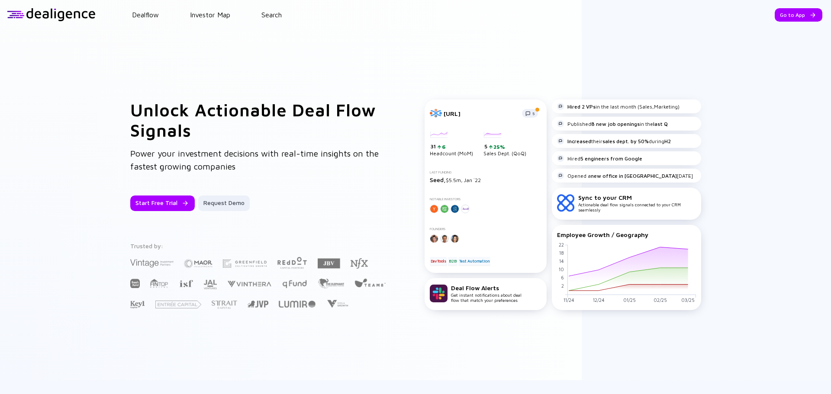
click at [260, 10] on header "Dealflow Investor Map Search Go to App Dealflow Investor Map Go to App" at bounding box center [415, 14] width 831 height 29
click at [266, 18] on link "Search" at bounding box center [271, 15] width 20 height 8
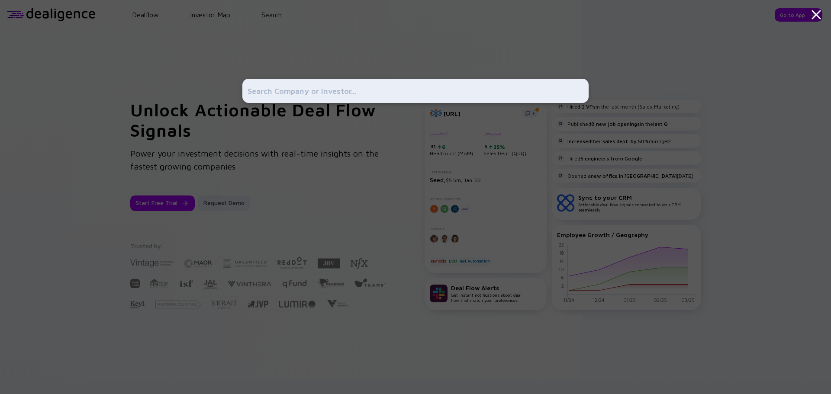
click at [290, 90] on input "text" at bounding box center [416, 91] width 336 height 16
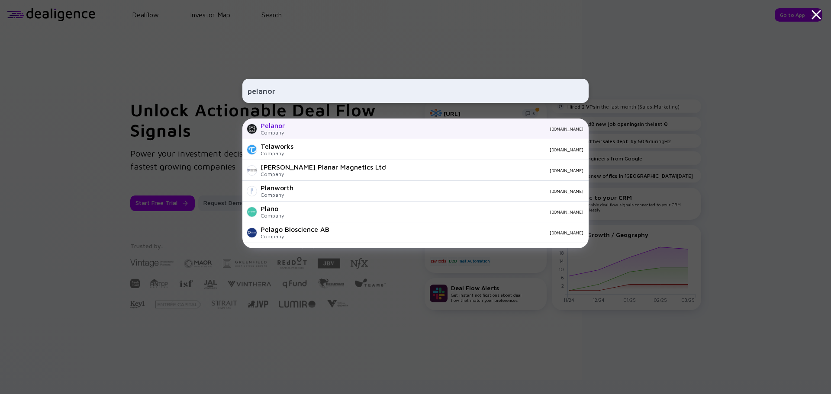
type input "pelanor"
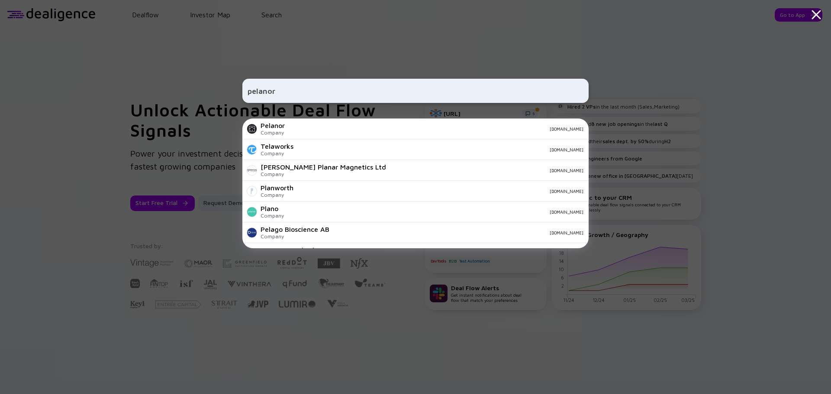
click at [279, 127] on div "Pelanor" at bounding box center [273, 126] width 24 height 8
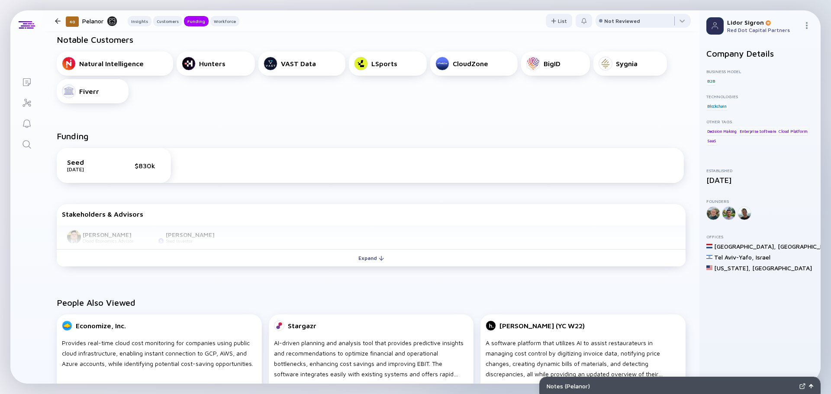
scroll to position [227, 0]
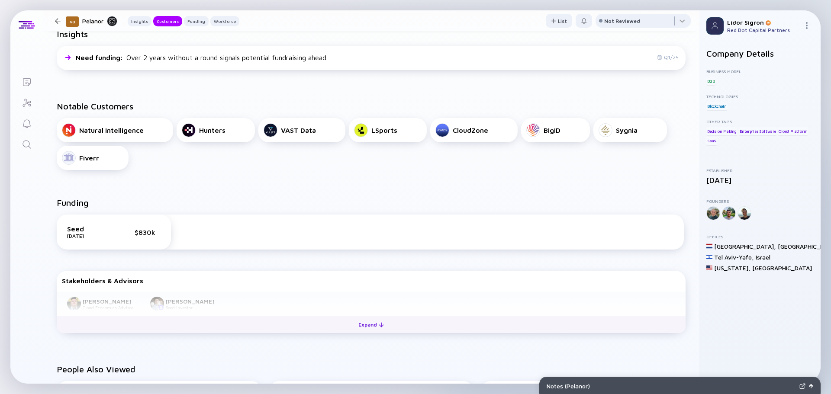
click at [379, 324] on div at bounding box center [381, 324] width 5 height 5
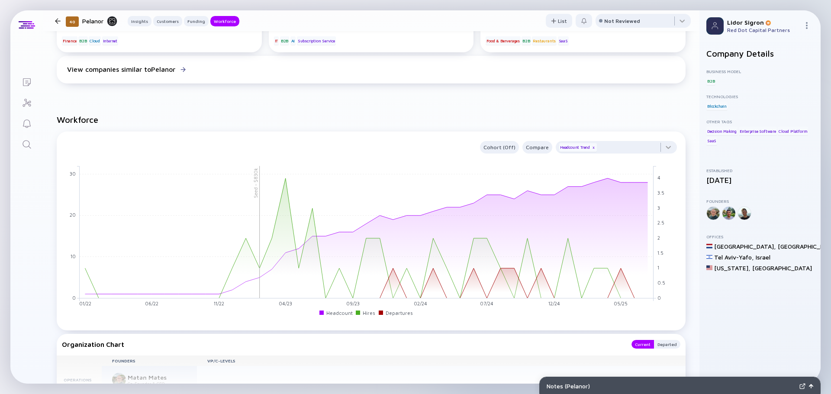
scroll to position [746, 0]
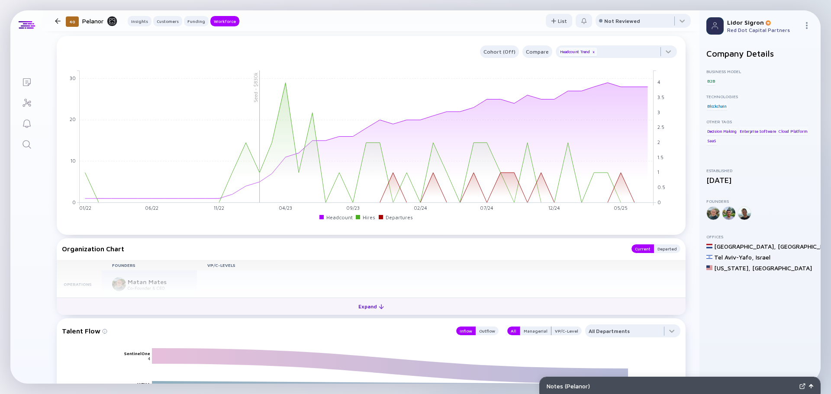
click at [335, 309] on button "Expand" at bounding box center [371, 306] width 629 height 17
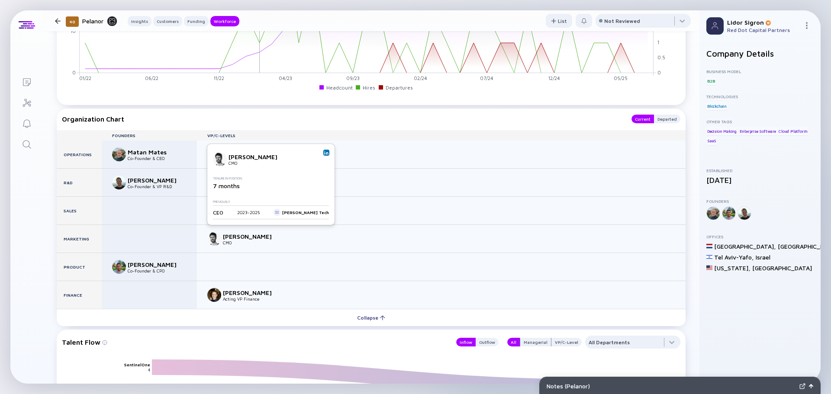
scroll to position [920, 0]
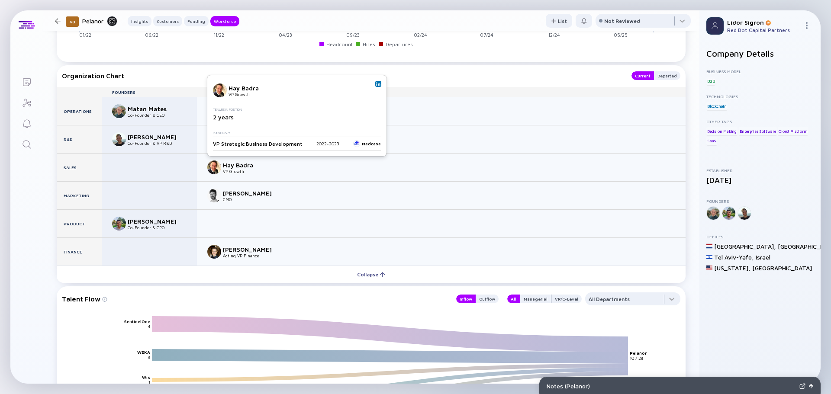
click at [375, 85] on link at bounding box center [378, 84] width 6 height 6
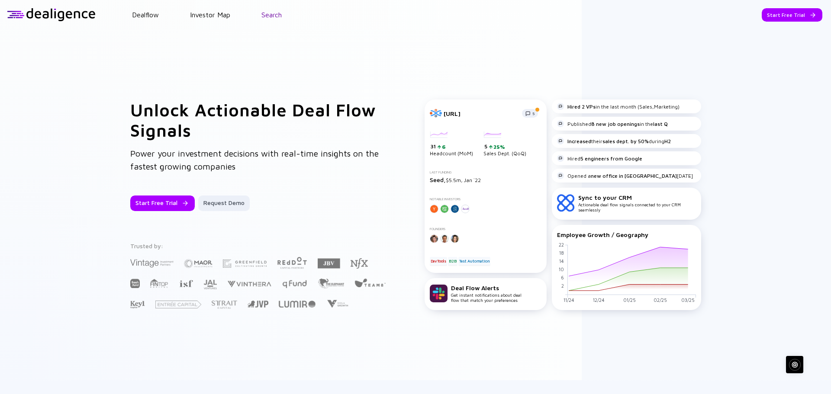
click at [273, 16] on link "Search" at bounding box center [271, 15] width 20 height 8
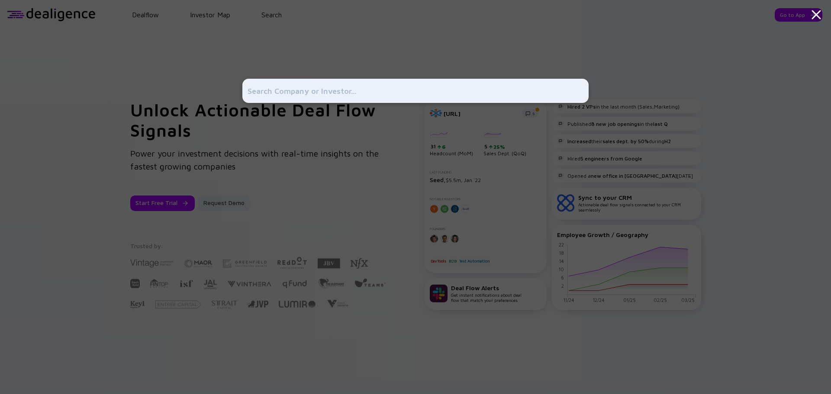
click at [720, 39] on div at bounding box center [415, 197] width 831 height 394
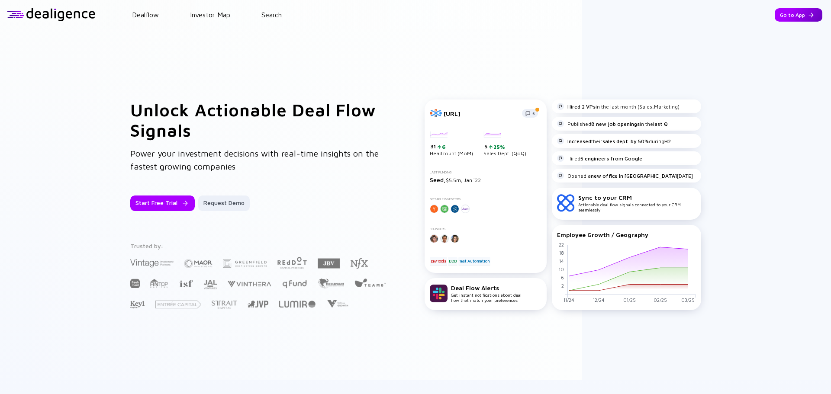
click at [793, 17] on div "Go to App" at bounding box center [799, 14] width 48 height 13
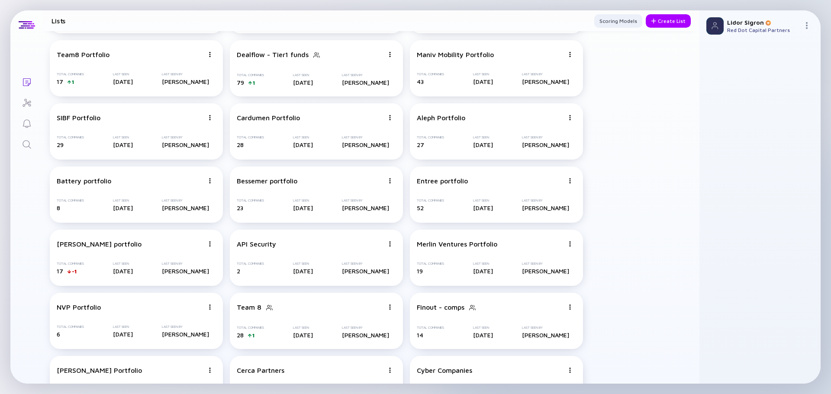
scroll to position [87, 0]
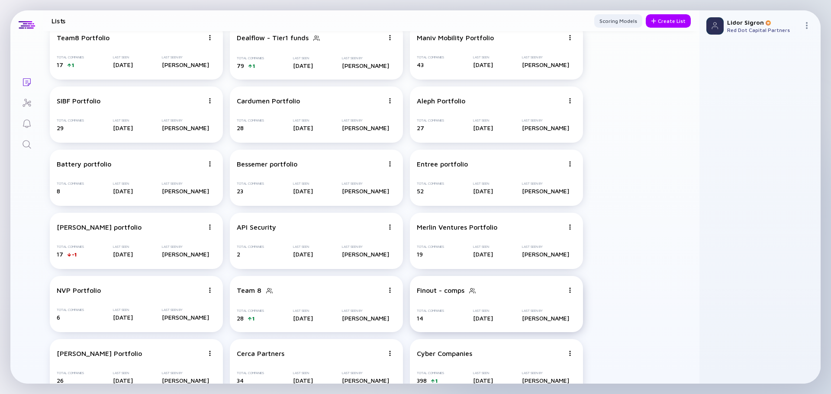
click at [436, 291] on div "Finout - comps" at bounding box center [441, 290] width 48 height 8
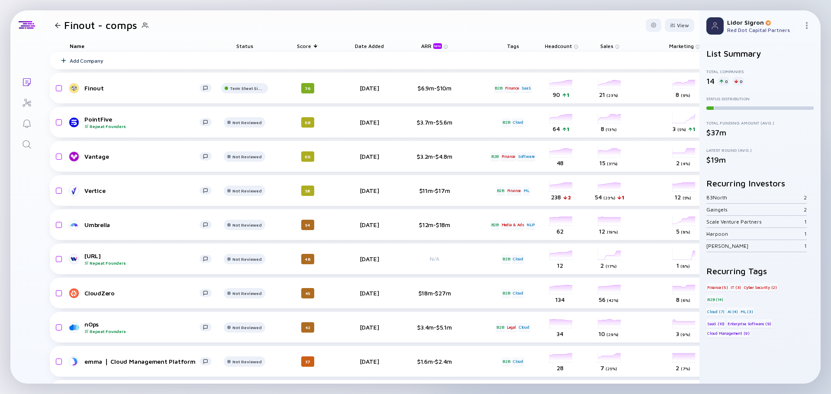
click at [560, 43] on span "Headcount" at bounding box center [558, 46] width 27 height 6
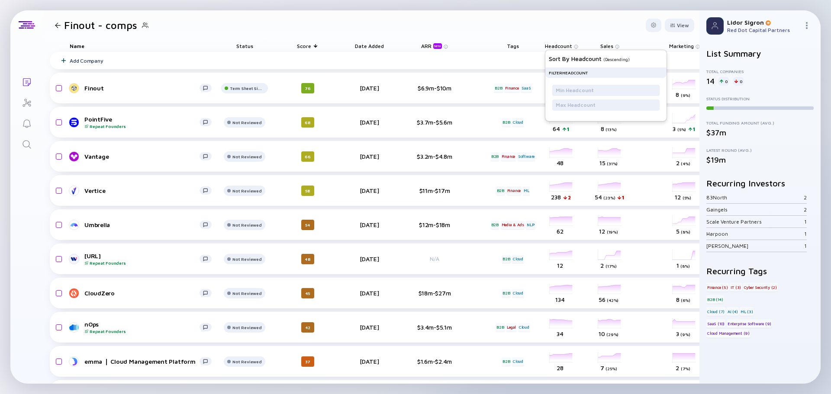
click at [579, 36] on header "Finout - comps View" at bounding box center [371, 24] width 656 height 29
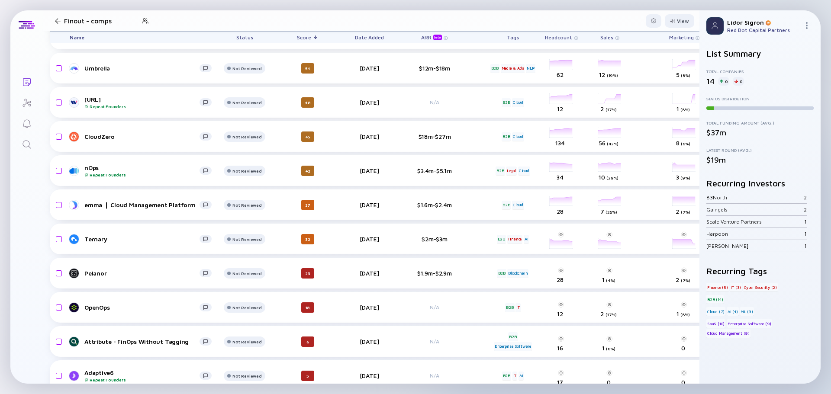
scroll to position [174, 0]
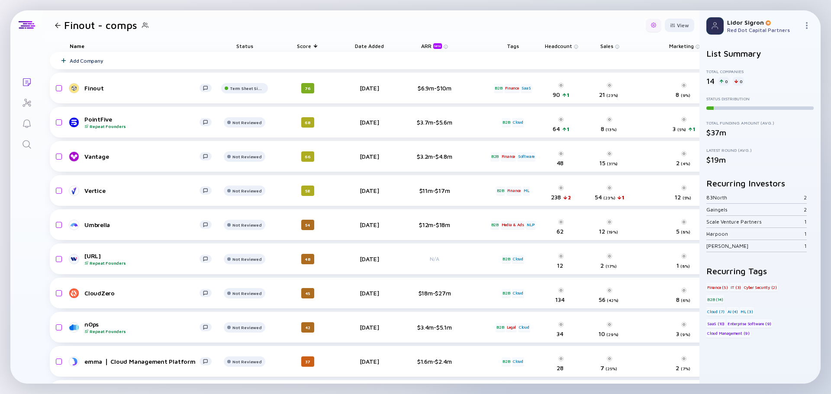
click at [651, 23] on div at bounding box center [653, 25] width 5 height 5
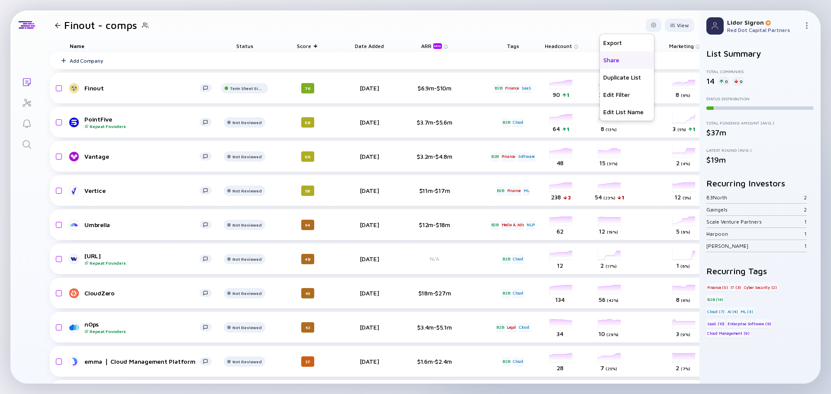
click at [615, 57] on div "Share" at bounding box center [627, 59] width 54 height 17
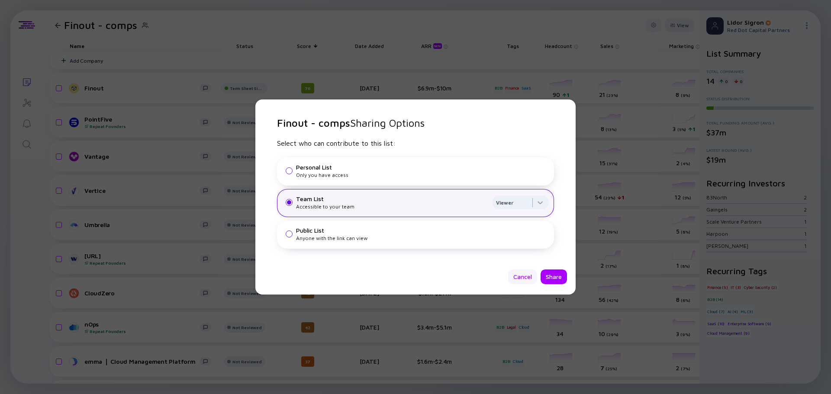
click at [519, 277] on div "Cancel" at bounding box center [522, 277] width 29 height 15
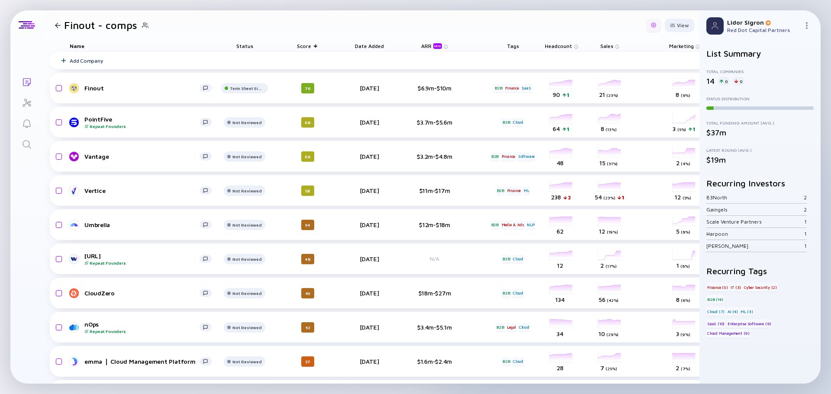
click at [651, 27] on div at bounding box center [653, 25] width 5 height 5
click at [621, 75] on div "Duplicate List" at bounding box center [627, 77] width 54 height 17
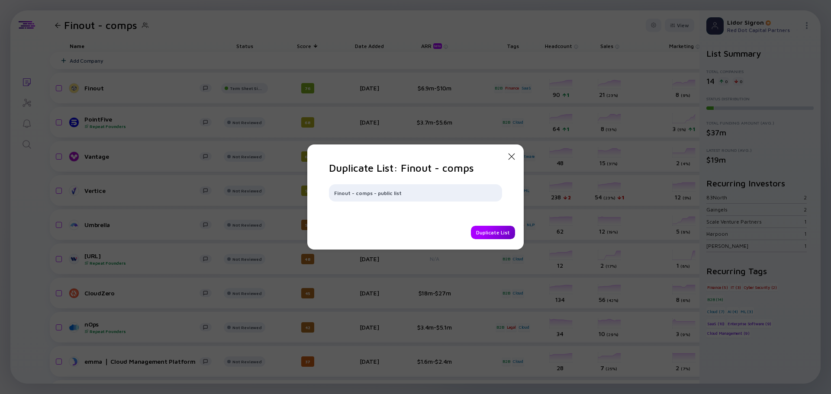
type input "Finout - comps - public list"
click at [493, 231] on div "Duplicate List" at bounding box center [493, 232] width 44 height 13
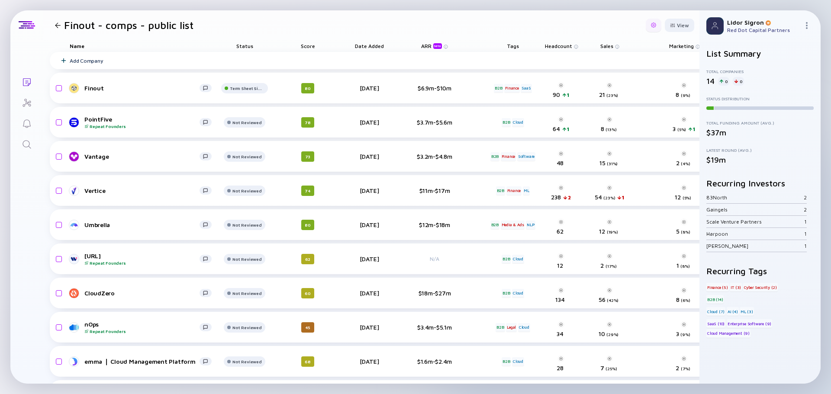
click at [651, 23] on div at bounding box center [653, 25] width 5 height 5
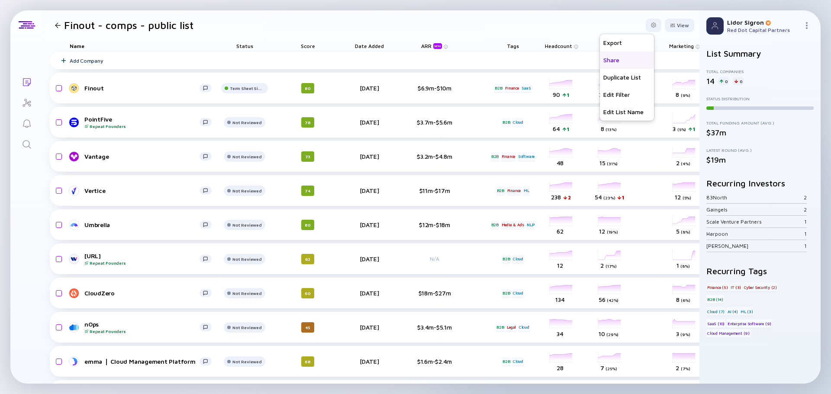
click at [616, 64] on div "Share" at bounding box center [627, 59] width 54 height 17
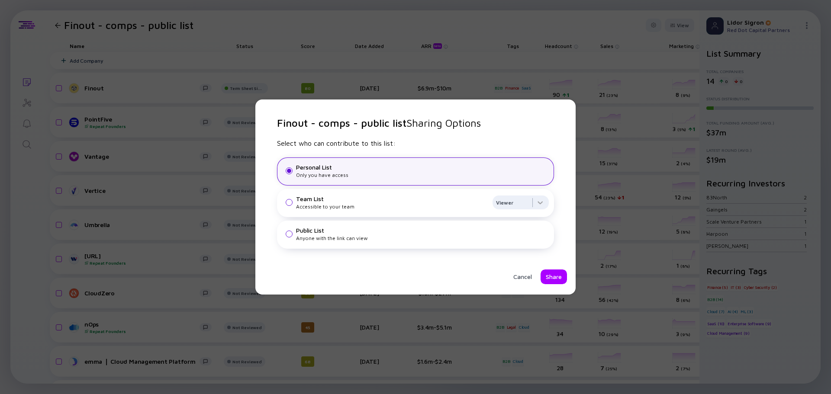
click at [338, 239] on div "Anyone with the link can view" at bounding box center [422, 238] width 253 height 6
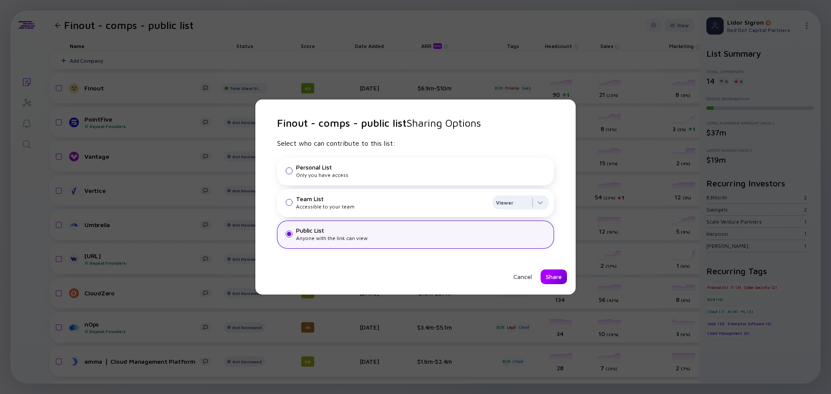
click at [547, 279] on div "Share" at bounding box center [553, 277] width 26 height 15
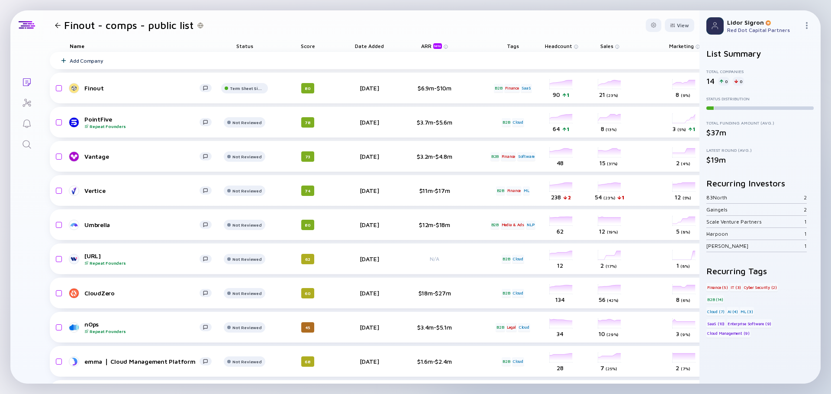
click at [23, 82] on icon "Lists" at bounding box center [27, 82] width 10 height 10
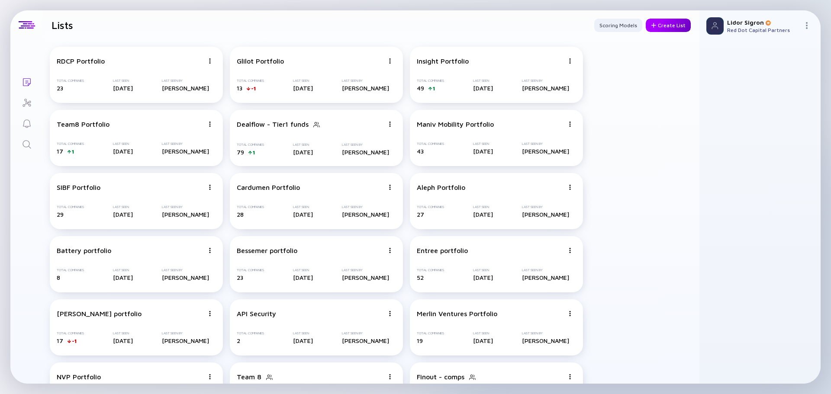
click at [665, 23] on div "Create List" at bounding box center [668, 25] width 45 height 13
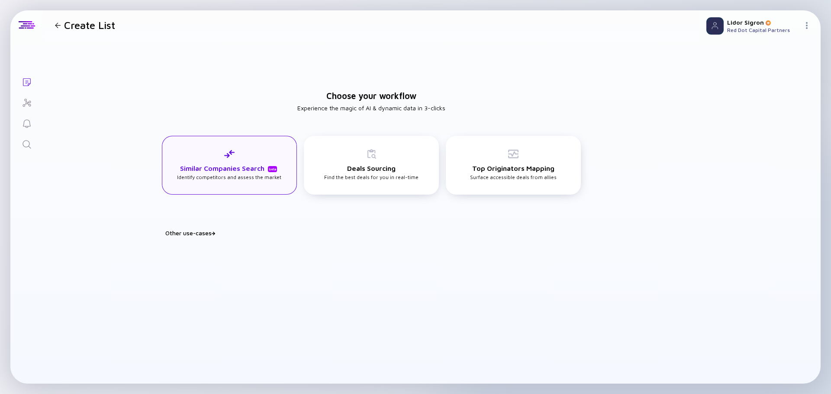
click at [243, 175] on div "Similar Companies Search beta Identify competitors and assess the market" at bounding box center [229, 165] width 104 height 32
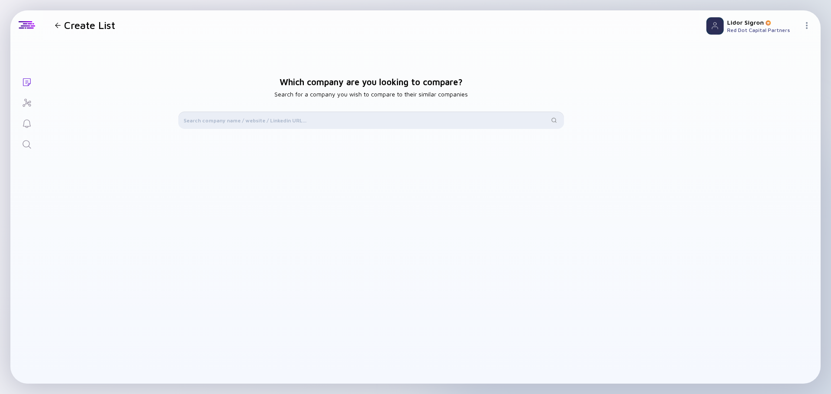
click at [252, 122] on input "text" at bounding box center [365, 120] width 365 height 9
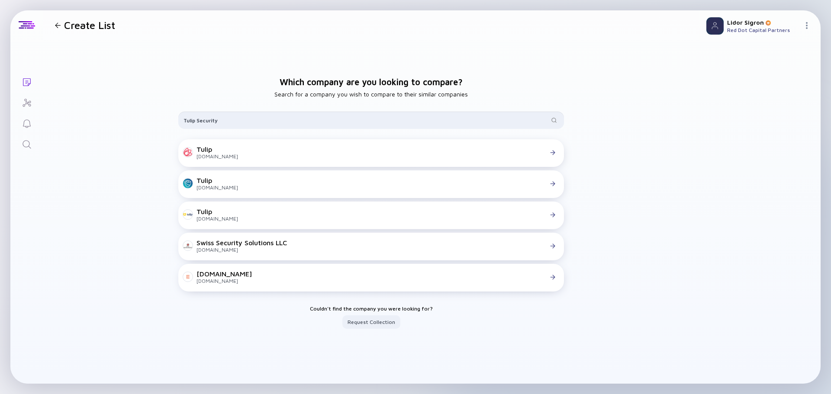
drag, startPoint x: 177, startPoint y: 117, endPoint x: 165, endPoint y: 106, distance: 16.5
click at [148, 117] on div "Which company are you looking to compare? Search for a company you wish to comp…" at bounding box center [371, 203] width 656 height 327
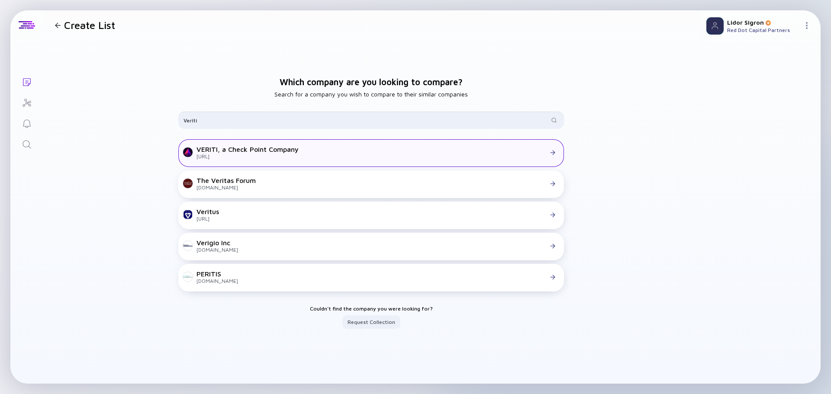
type input "Veriti"
click at [257, 155] on div "[URL]" at bounding box center [247, 156] width 102 height 6
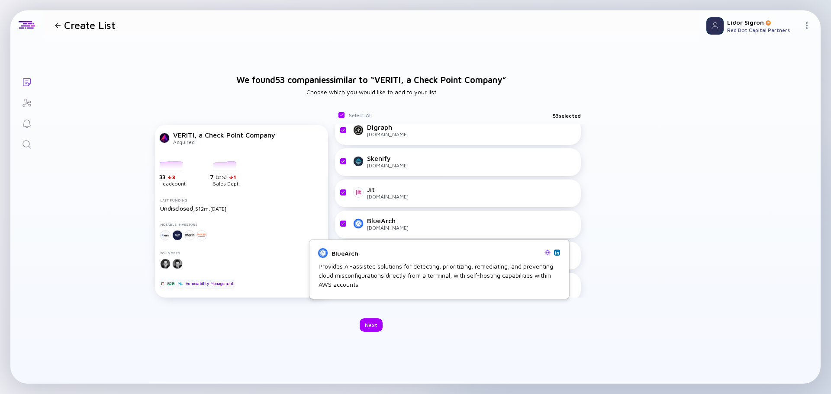
scroll to position [346, 0]
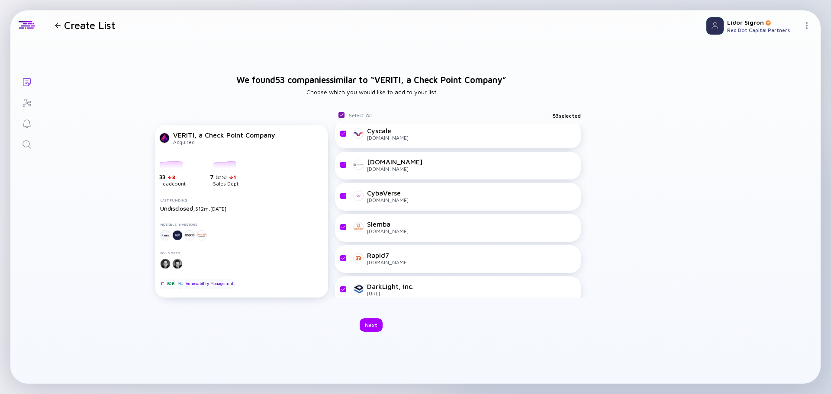
click at [342, 114] on input "checkbox" at bounding box center [341, 115] width 7 height 7
checkbox input "false"
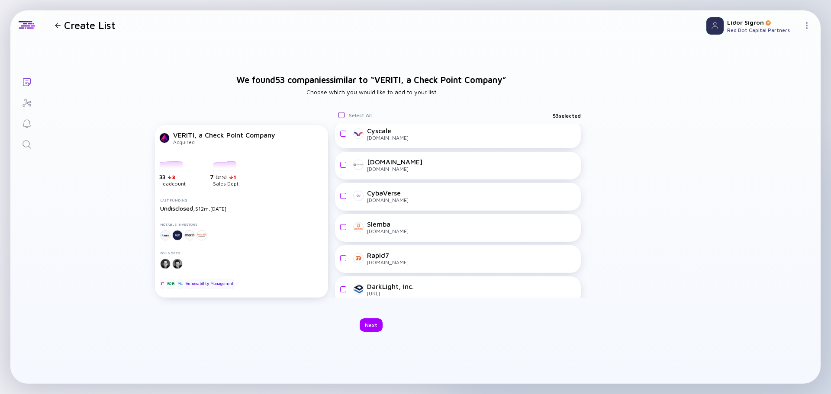
checkbox input "false"
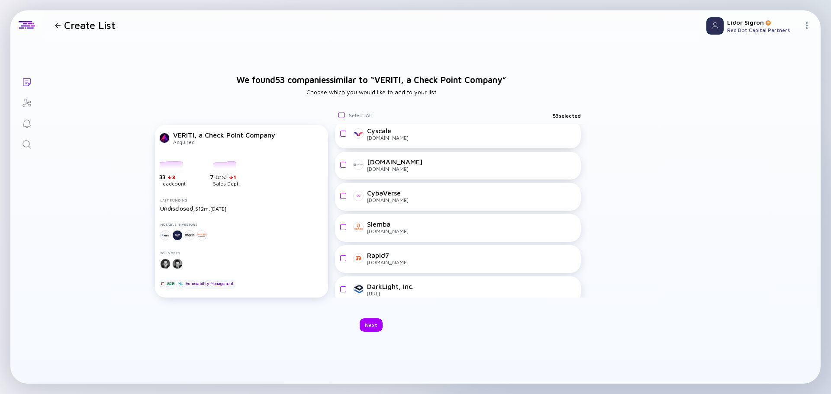
checkbox input "false"
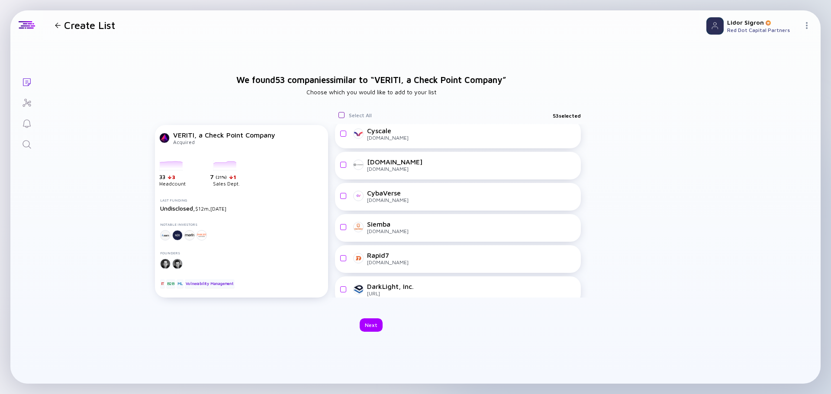
checkbox input "false"
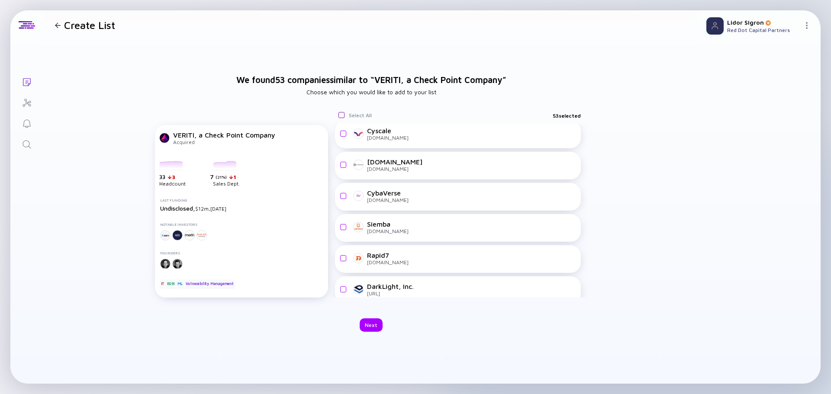
checkbox input "false"
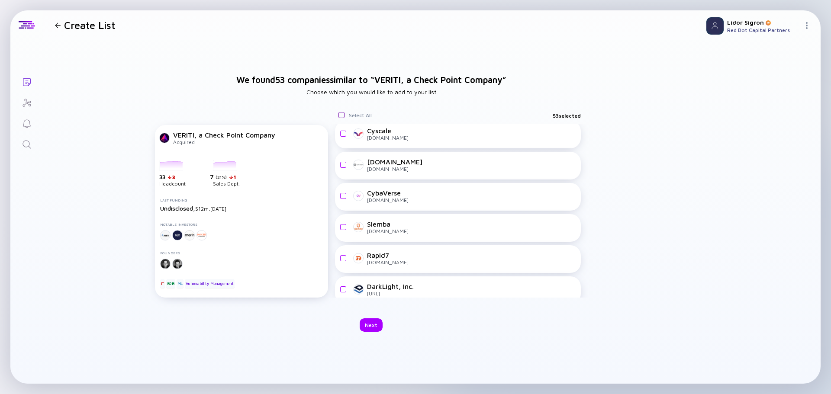
checkbox input "false"
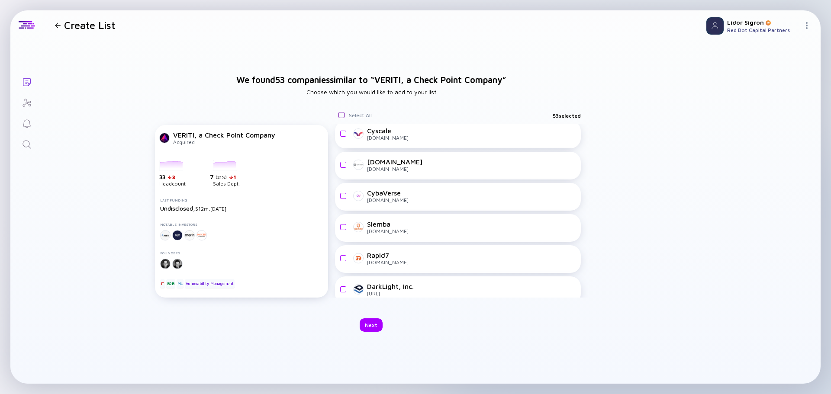
checkbox input "false"
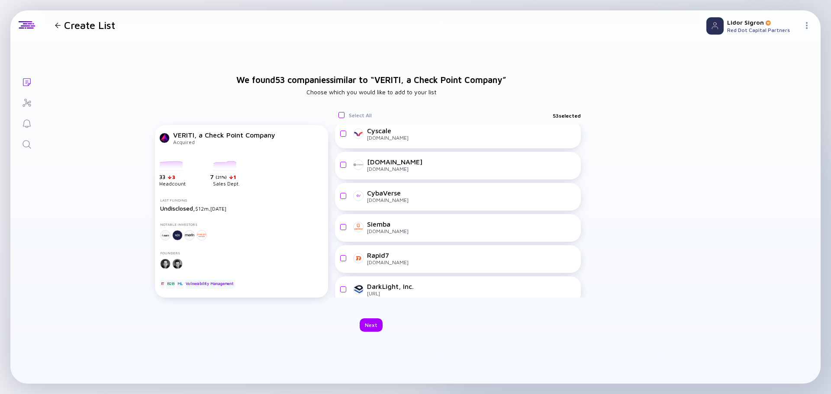
checkbox input "false"
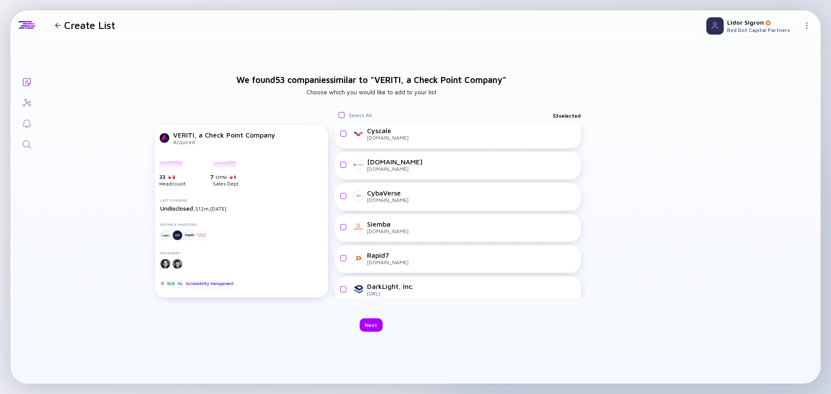
checkbox input "false"
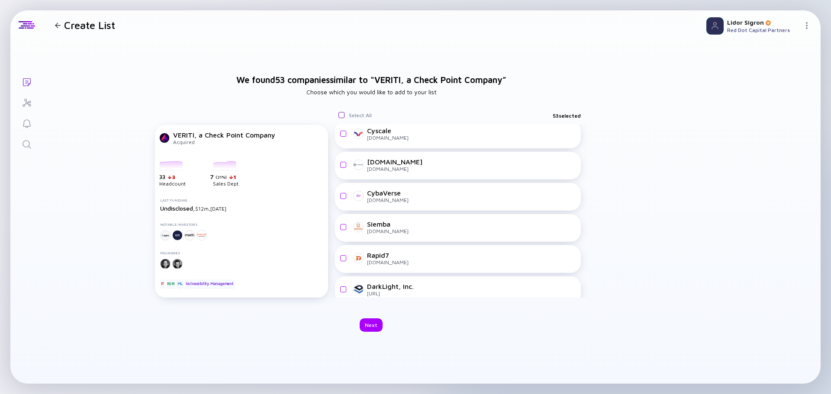
checkbox input "false"
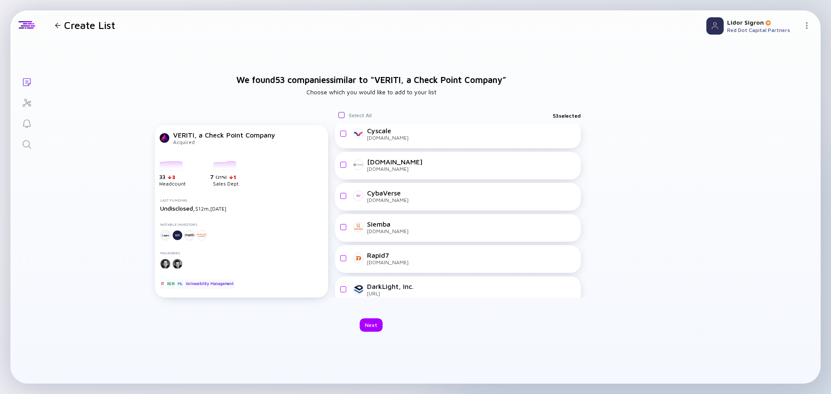
checkbox input "false"
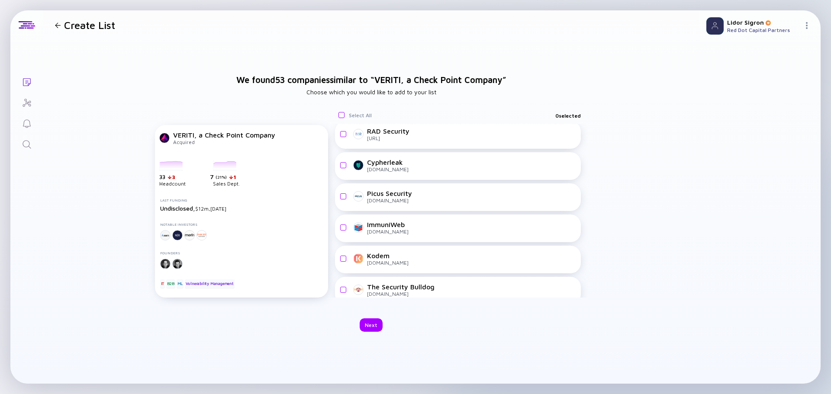
scroll to position [1255, 0]
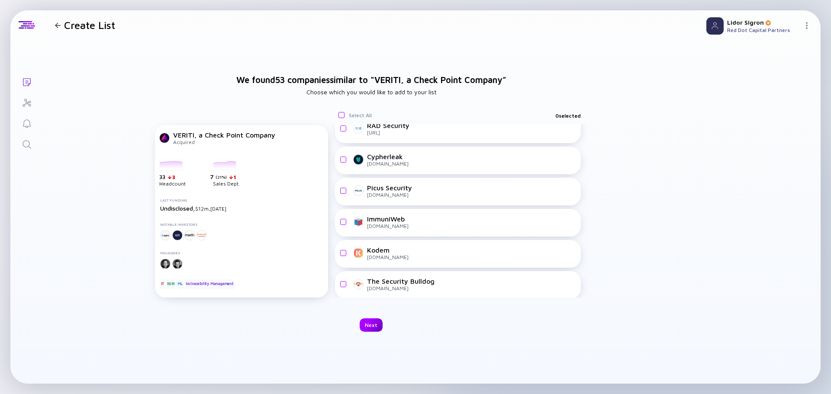
click at [370, 327] on div "Next" at bounding box center [371, 324] width 23 height 13
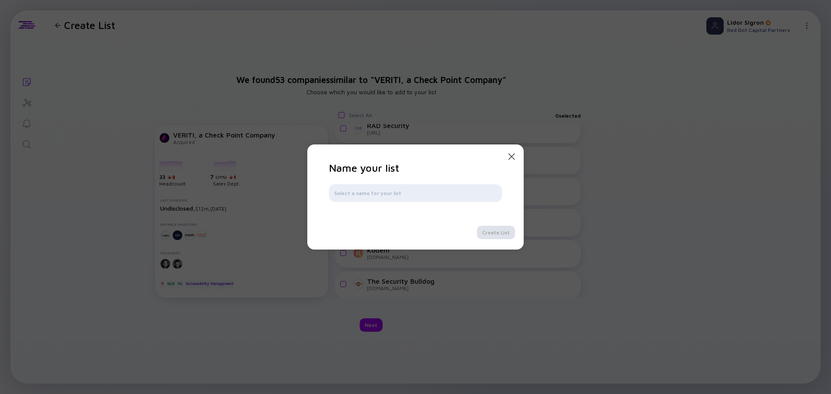
click at [366, 193] on input "text" at bounding box center [415, 193] width 163 height 9
type input "S"
click at [480, 193] on input "ASCA - Automated Security Controls Assessment" at bounding box center [415, 193] width 163 height 9
click at [346, 193] on input "ASCA - Automated Security Controls Assessment" at bounding box center [415, 193] width 163 height 9
type input "ASCA vendors - Automated Security Controls Assessment"
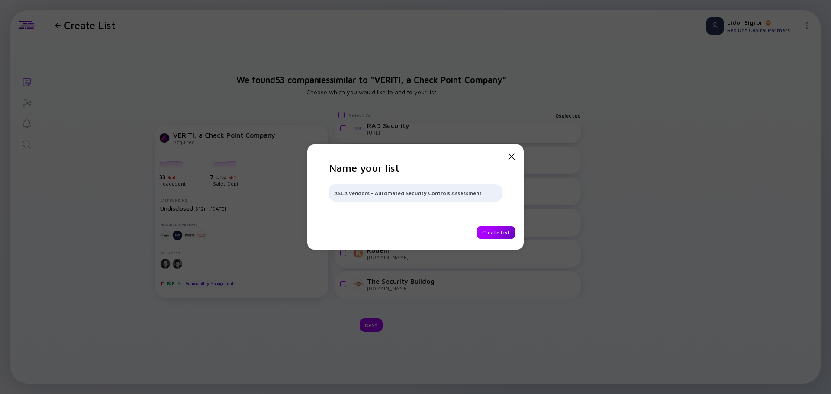
click at [492, 230] on div "Create List" at bounding box center [496, 232] width 38 height 13
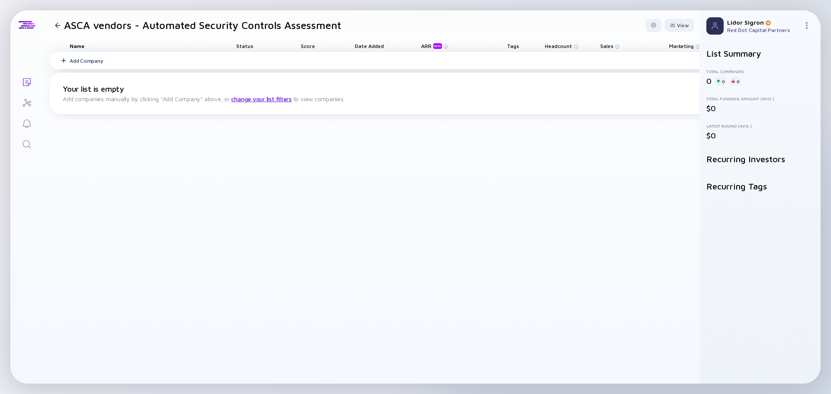
click at [94, 61] on div "Add Company" at bounding box center [86, 61] width 33 height 6
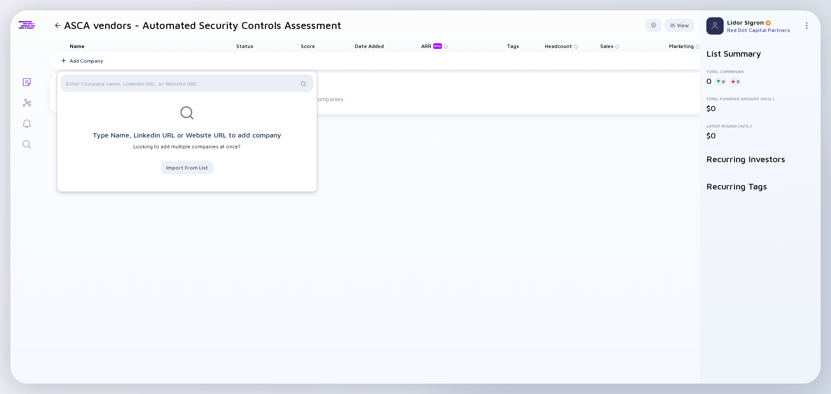
click at [147, 80] on input "text" at bounding box center [182, 83] width 232 height 9
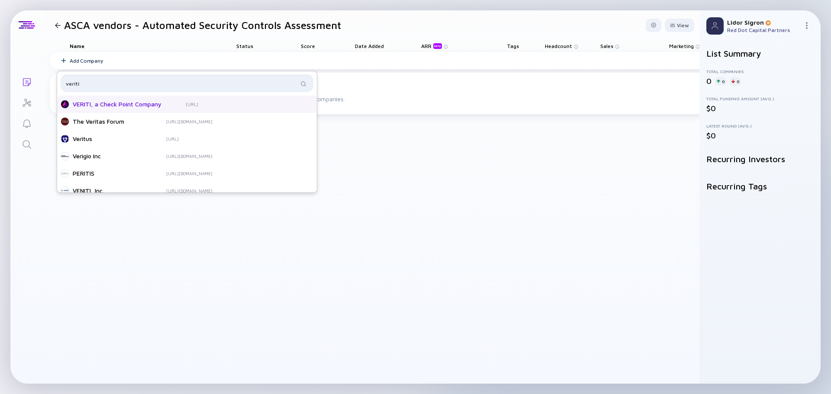
type input "veriti"
click at [127, 103] on div "VERITI, a Check Point Company" at bounding box center [117, 104] width 89 height 9
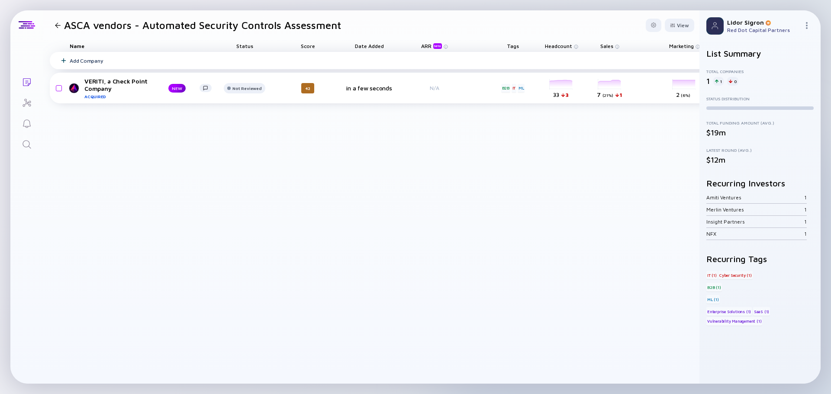
click at [79, 61] on div "Add Company" at bounding box center [86, 61] width 33 height 6
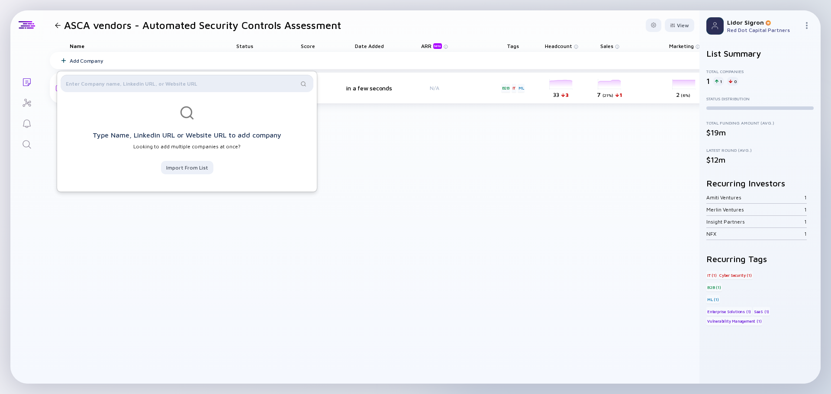
click at [77, 83] on input "text" at bounding box center [182, 83] width 232 height 9
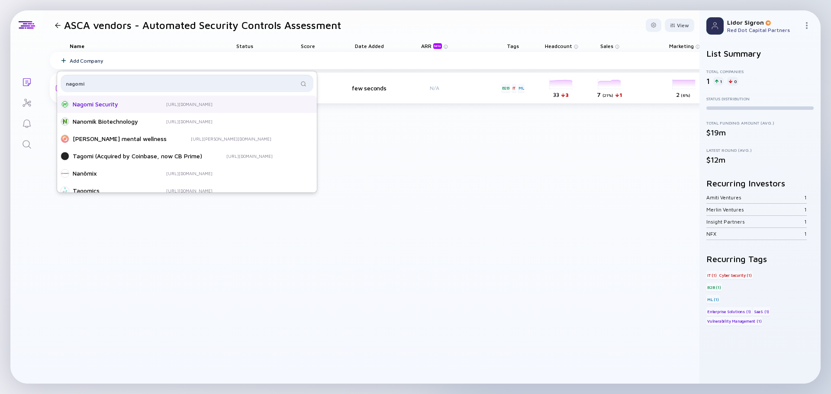
type input "nagomi"
click at [107, 106] on div "Nagomi Security" at bounding box center [107, 104] width 69 height 9
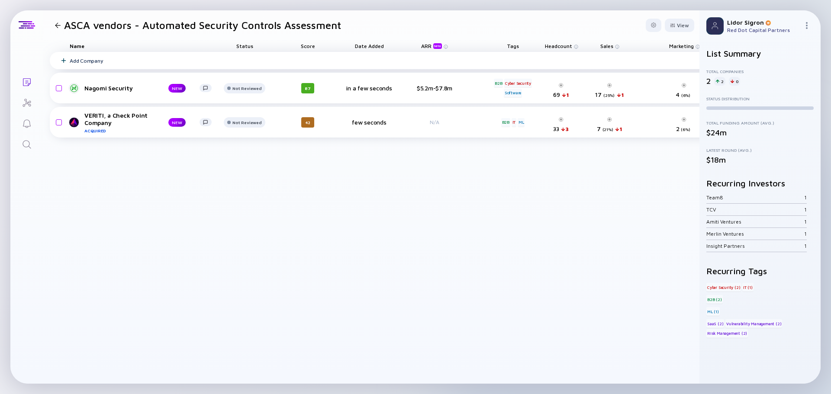
click at [80, 61] on div "Add Company" at bounding box center [86, 61] width 33 height 6
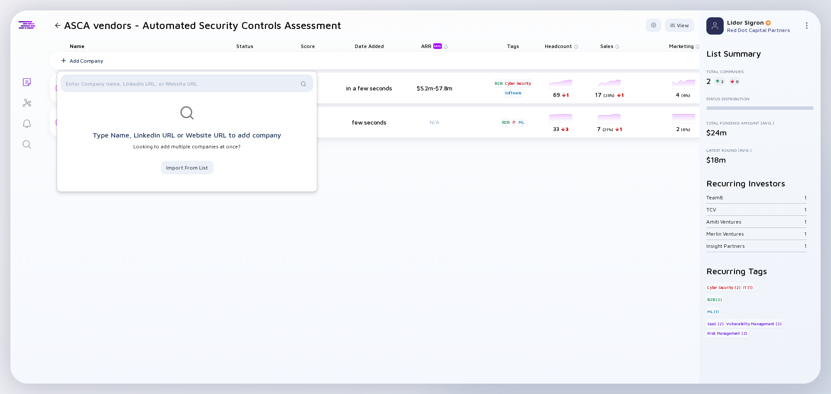
click at [129, 84] on input "text" at bounding box center [182, 83] width 232 height 9
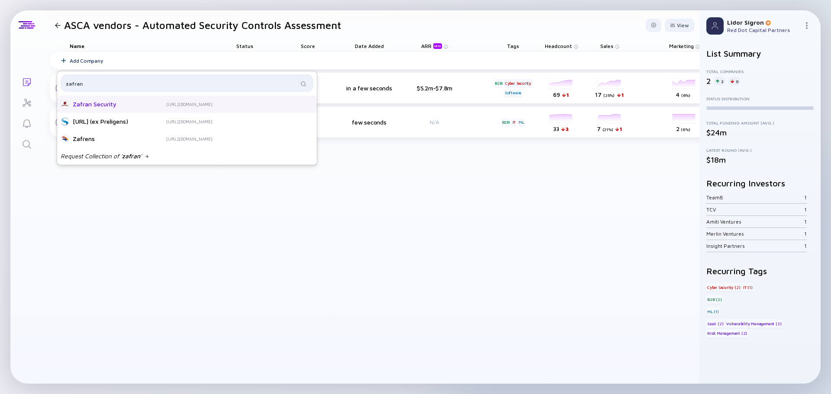
type input "zafran"
click at [119, 99] on div "Zafran Security [URL][DOMAIN_NAME]" at bounding box center [187, 104] width 260 height 17
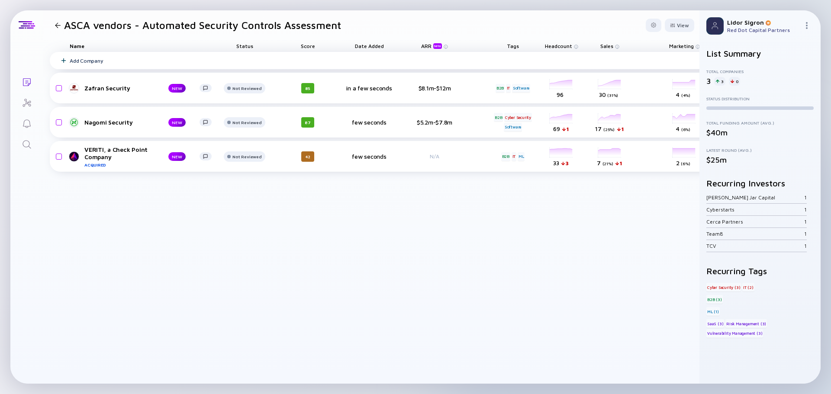
click at [87, 60] on div "Add Company" at bounding box center [86, 61] width 33 height 6
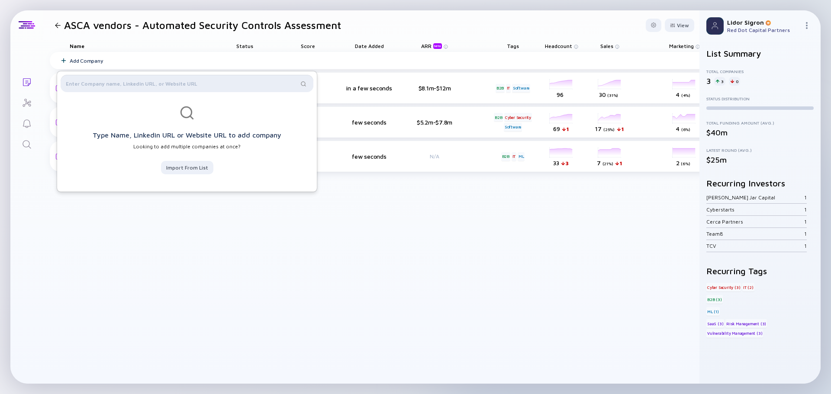
click at [133, 84] on input "text" at bounding box center [182, 83] width 232 height 9
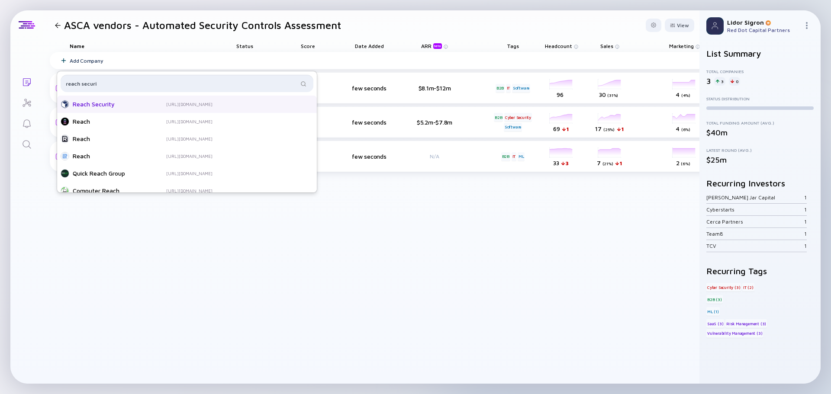
type input "reach securi"
click at [111, 101] on div "Reach Security" at bounding box center [107, 104] width 69 height 9
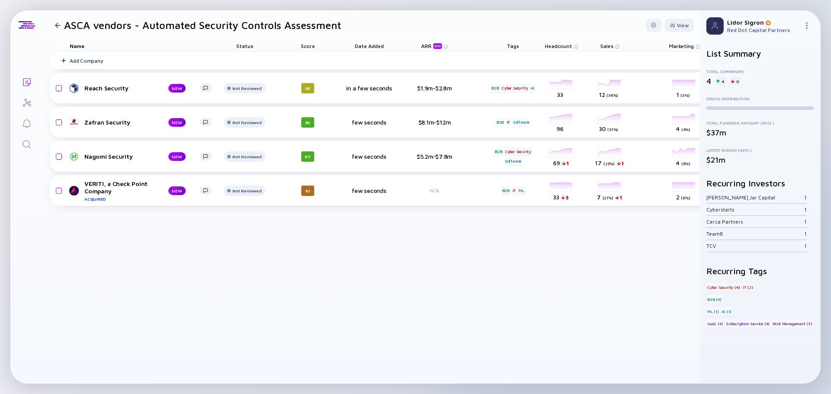
click at [308, 43] on div "Score" at bounding box center [307, 46] width 48 height 12
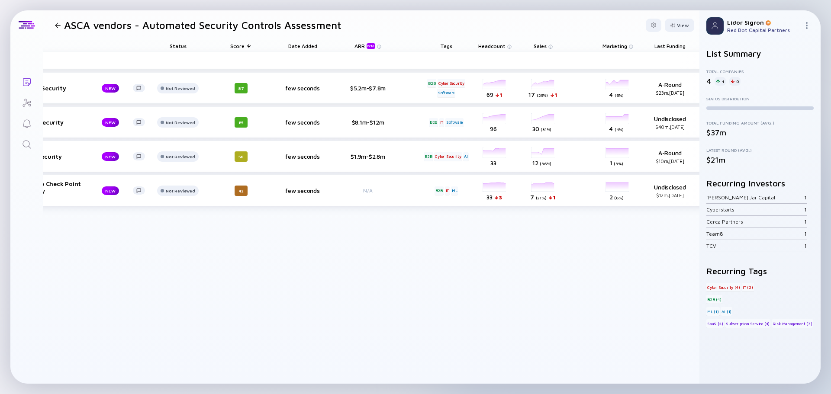
scroll to position [0, 158]
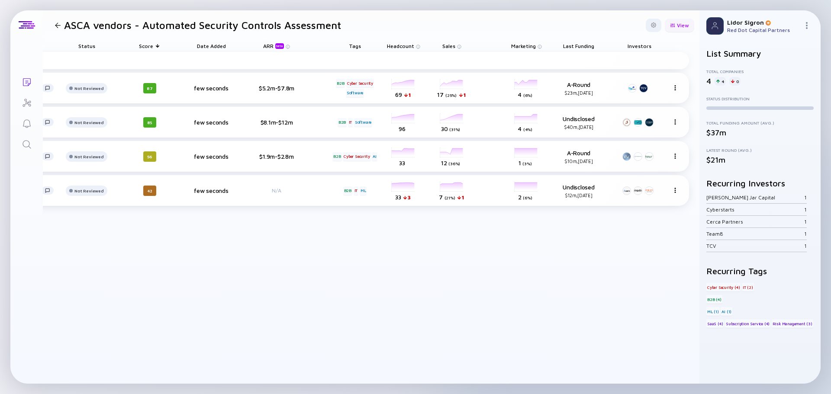
click at [676, 25] on div "View" at bounding box center [679, 25] width 29 height 13
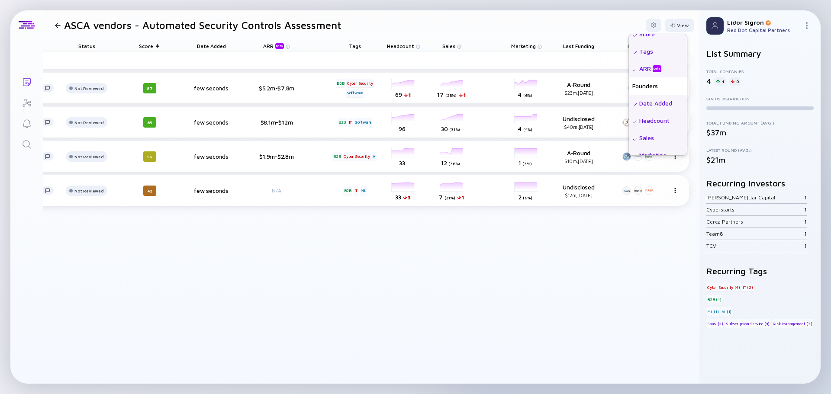
scroll to position [87, 0]
click at [650, 127] on div "Total Funding" at bounding box center [658, 129] width 58 height 17
click at [643, 130] on div "Founders" at bounding box center [657, 129] width 59 height 17
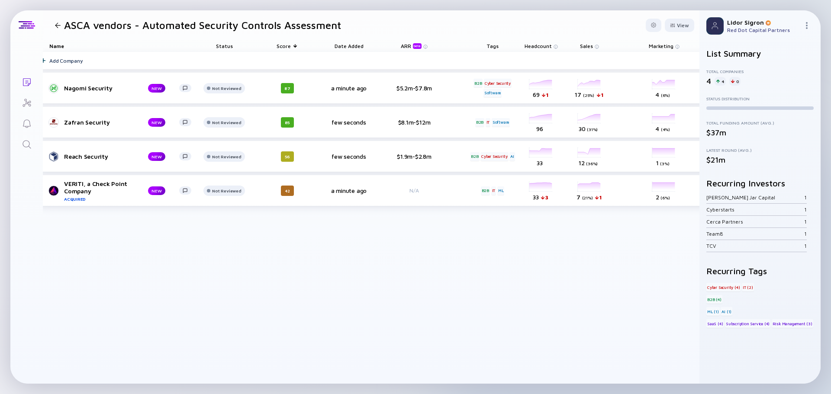
scroll to position [0, 292]
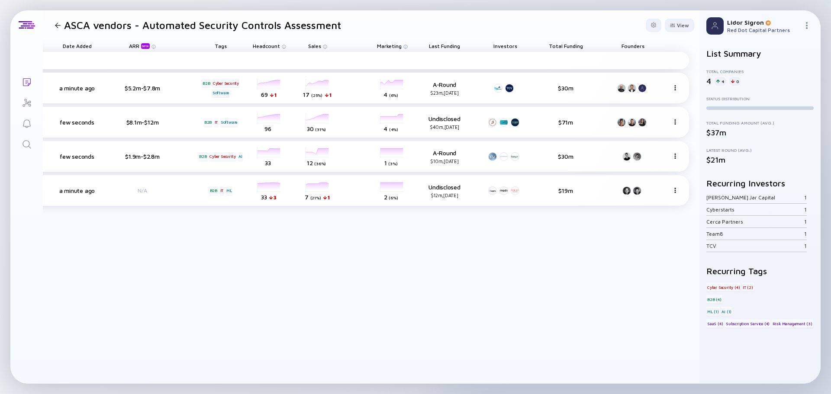
drag, startPoint x: 576, startPoint y: 47, endPoint x: 249, endPoint y: 52, distance: 326.7
click at [249, 52] on div "Name Status Score Date Added ARR beta Tags Headcount Sales Marketing Last Fundi…" at bounding box center [225, 212] width 949 height 344
drag, startPoint x: 577, startPoint y: 46, endPoint x: 277, endPoint y: 50, distance: 299.9
click at [277, 50] on div "Name Status Score Date Added ARR beta Tags Headcount Sales Marketing Last Fundi…" at bounding box center [223, 46] width 931 height 12
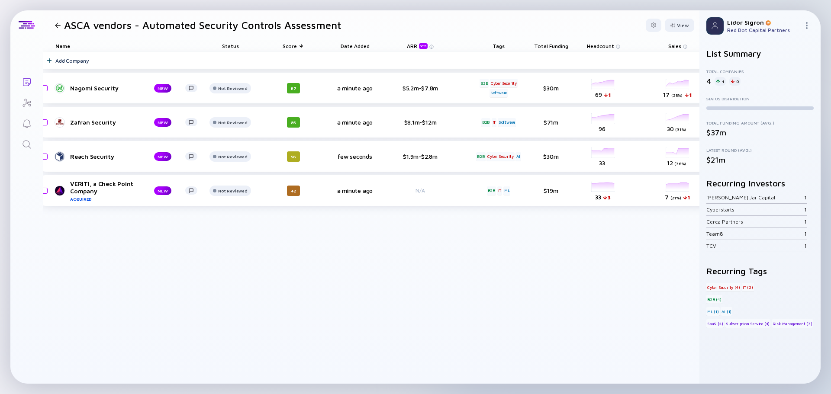
scroll to position [0, 0]
